Goal: Task Accomplishment & Management: Manage account settings

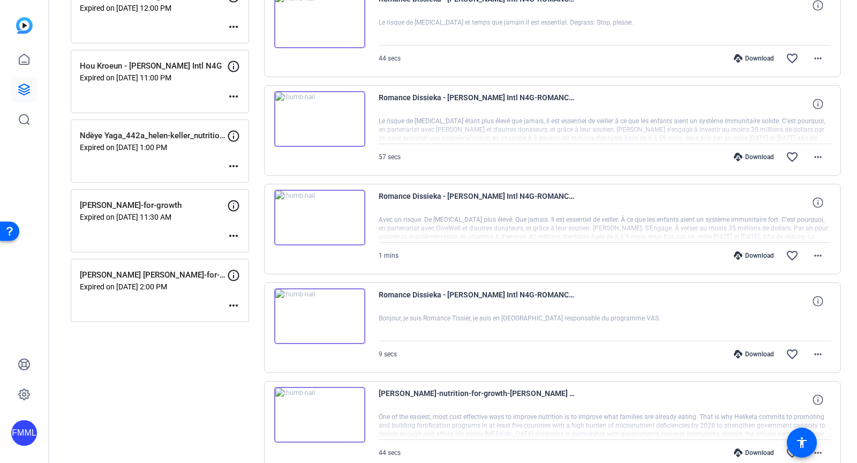
scroll to position [260, 0]
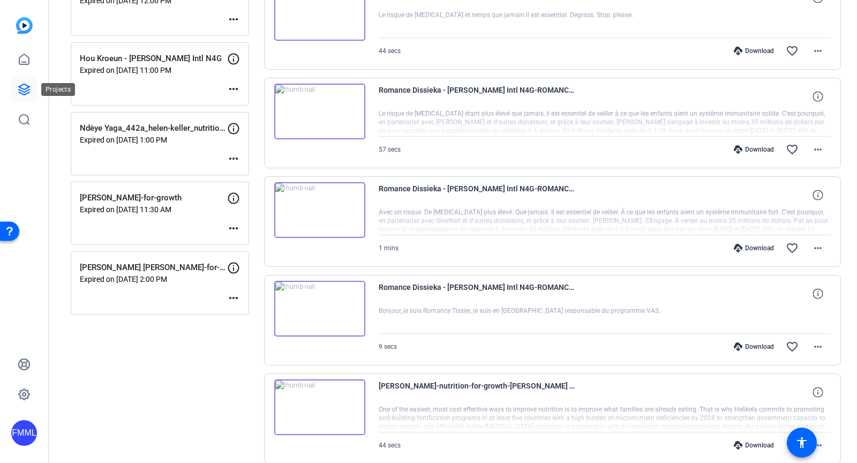
click at [23, 87] on icon at bounding box center [24, 89] width 13 height 13
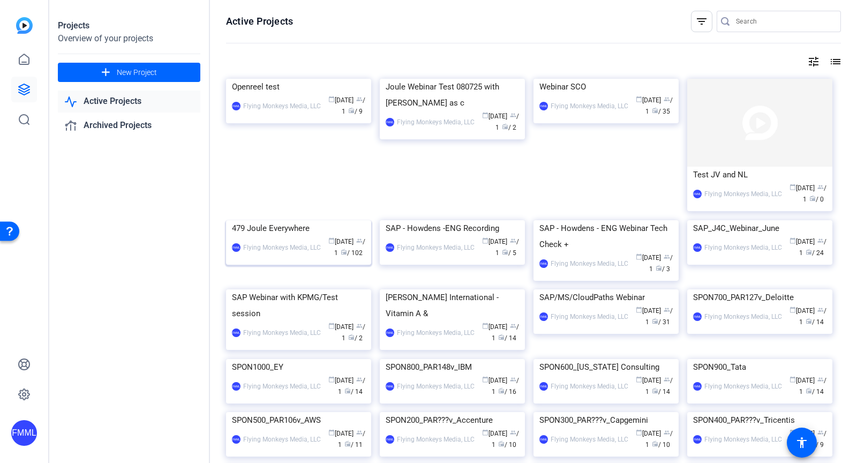
click at [299, 259] on div "FMML Flying Monkeys Media, LLC calendar_today [DATE] group / 1 radio / 102" at bounding box center [298, 247] width 133 height 23
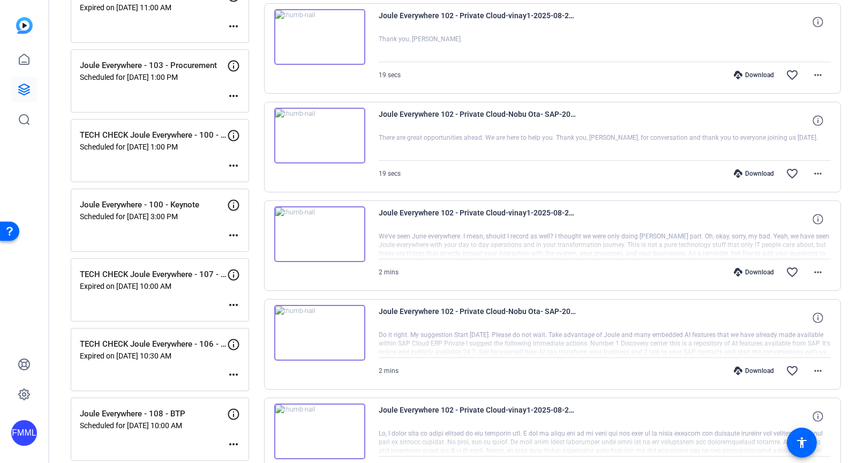
scroll to position [548, 0]
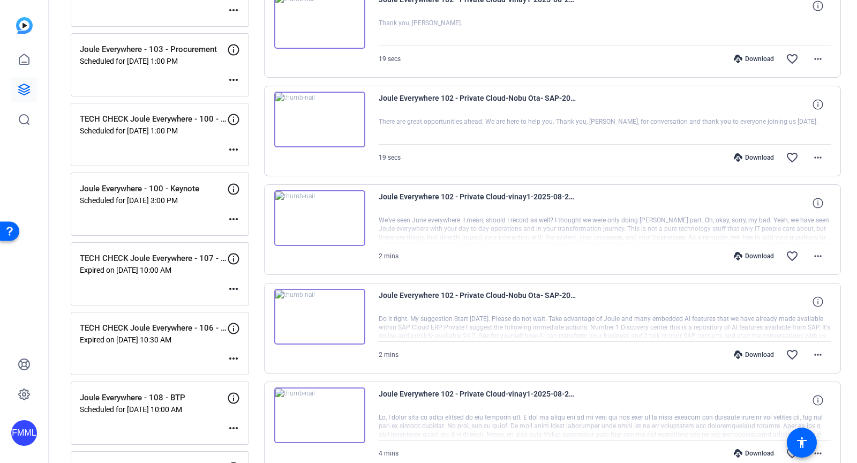
click at [234, 353] on mat-icon "more_horiz" at bounding box center [233, 358] width 13 height 13
click at [246, 372] on span "Edit Session" at bounding box center [260, 368] width 49 height 13
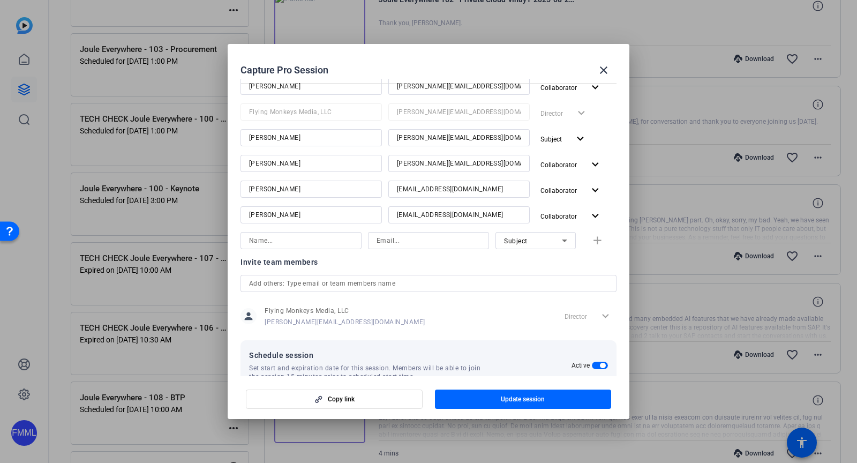
scroll to position [164, 0]
click at [298, 241] on input at bounding box center [301, 242] width 104 height 13
type input "`"
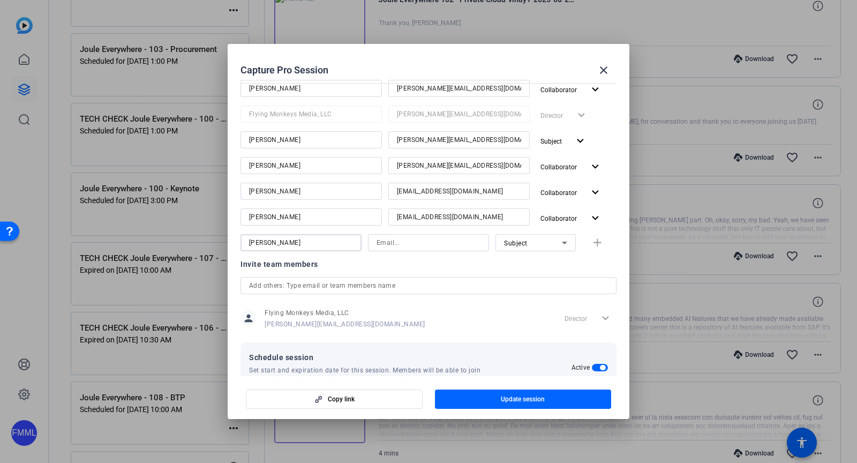
type input "[PERSON_NAME]"
click at [414, 238] on input at bounding box center [429, 242] width 104 height 13
type input "[PERSON_NAME][EMAIL_ADDRESS][DOMAIN_NAME]"
click at [527, 243] on span "Subject" at bounding box center [516, 244] width 24 height 8
click at [533, 262] on span "Collaborator" at bounding box center [523, 263] width 39 height 13
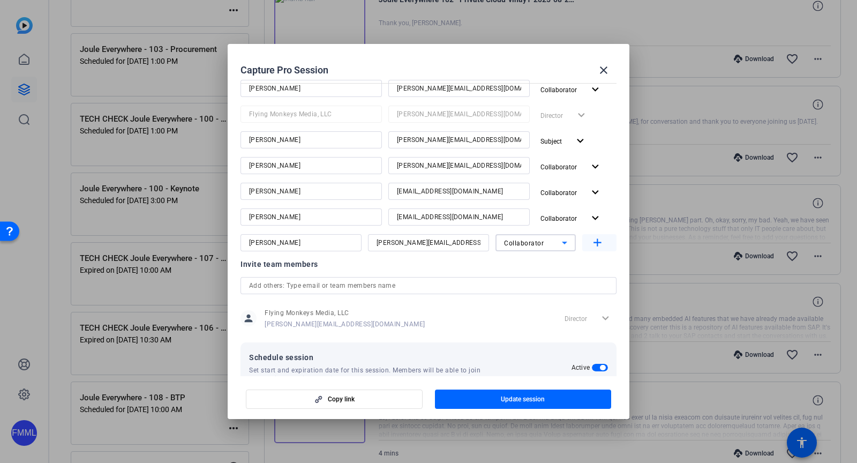
click at [601, 241] on mat-icon "add" at bounding box center [597, 242] width 13 height 13
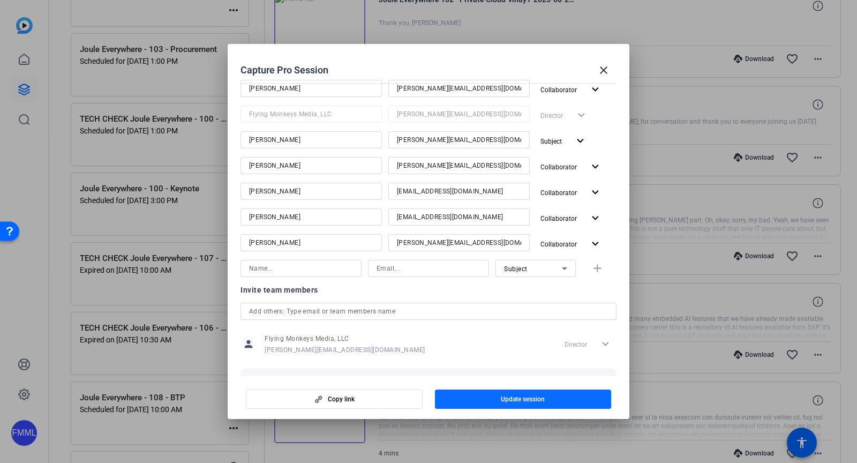
click at [472, 397] on span "button" at bounding box center [523, 399] width 177 height 26
